Goal: Task Accomplishment & Management: Complete application form

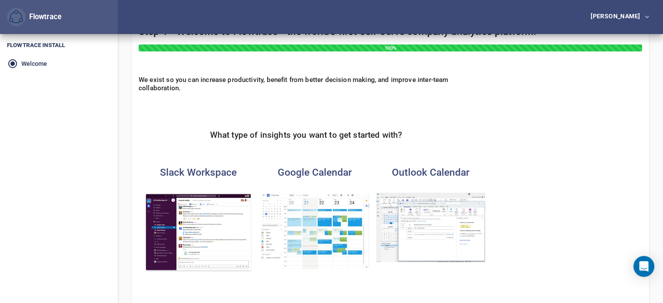
scroll to position [87, 0]
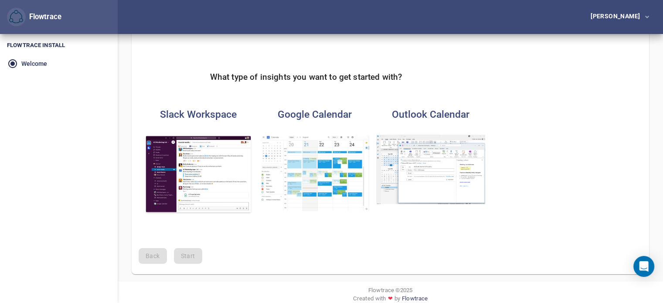
click at [332, 145] on img "button" at bounding box center [314, 173] width 109 height 76
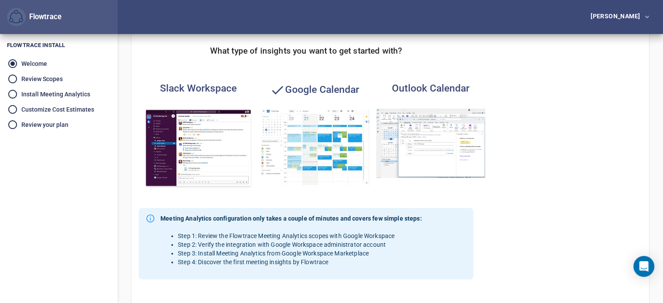
scroll to position [227, 0]
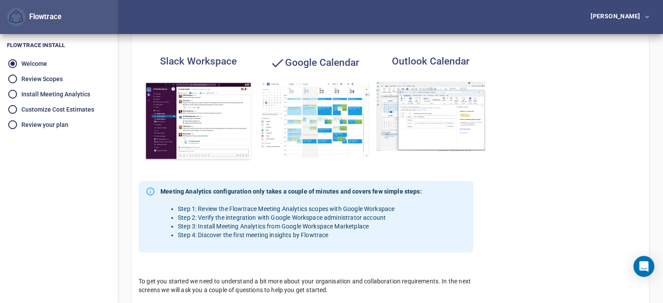
click at [197, 133] on img "button" at bounding box center [198, 121] width 109 height 80
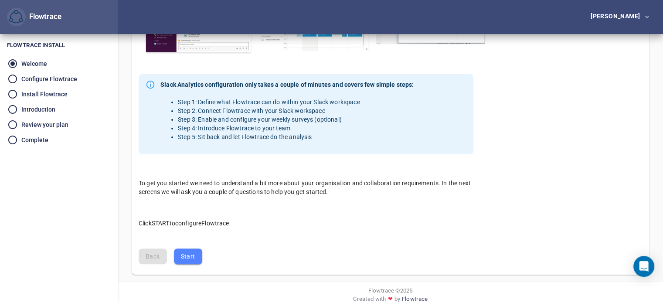
scroll to position [249, 0]
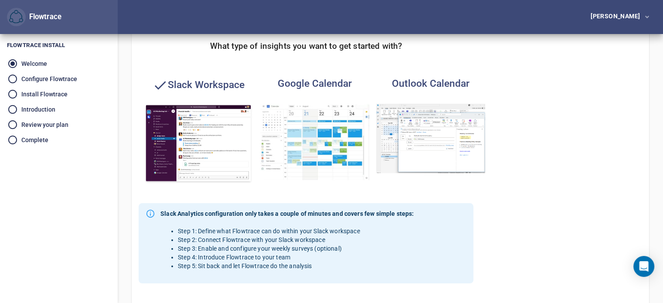
click at [305, 163] on img "button" at bounding box center [314, 142] width 109 height 76
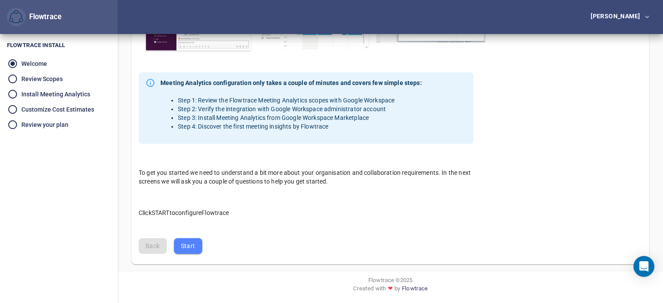
click at [176, 252] on button "Start" at bounding box center [188, 246] width 28 height 16
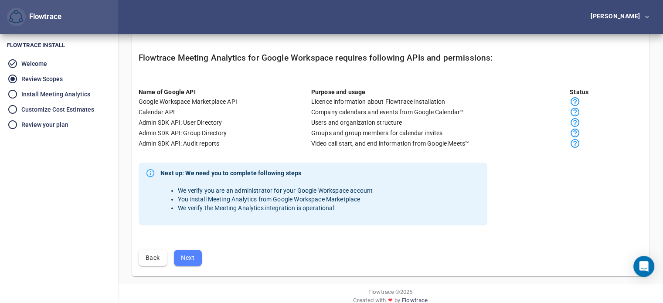
scroll to position [67, 0]
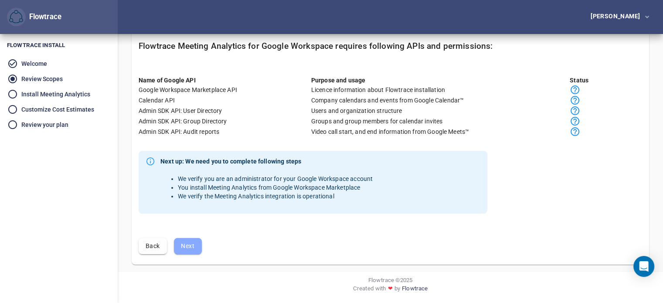
click at [190, 250] on span "Next" at bounding box center [188, 246] width 14 height 11
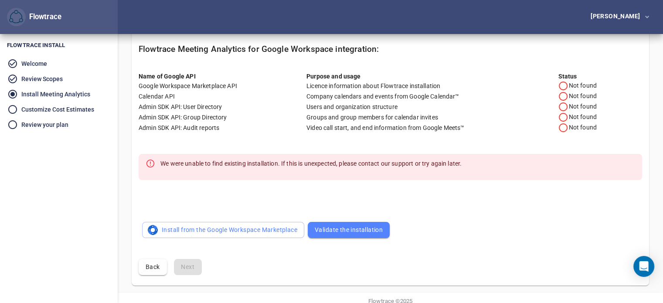
scroll to position [85, 0]
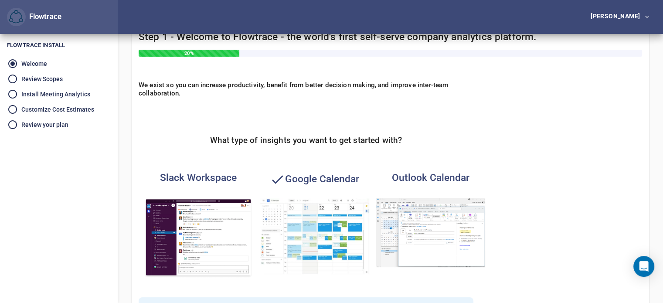
scroll to position [87, 0]
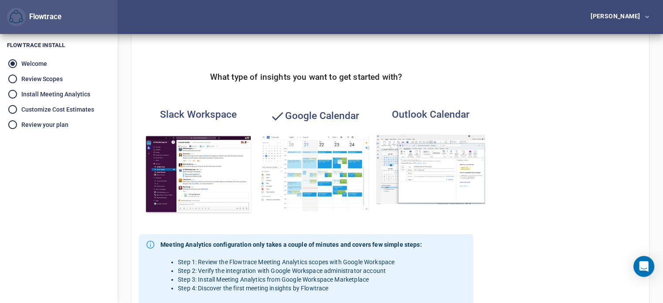
click at [36, 17] on div "Flowtrace" at bounding box center [44, 17] width 36 height 10
